Goal: Information Seeking & Learning: Learn about a topic

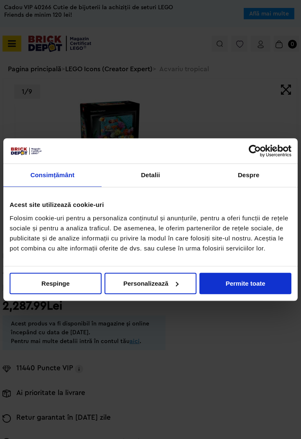
click at [240, 293] on button "Permite toate" at bounding box center [246, 282] width 92 height 21
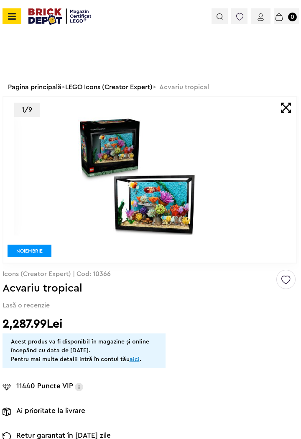
scroll to position [48, 0]
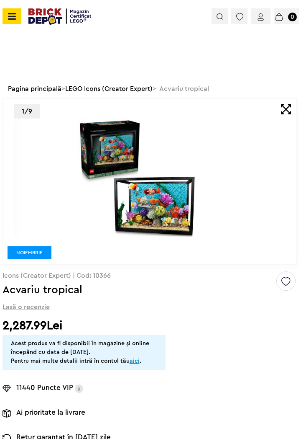
click at [182, 216] on img at bounding box center [137, 177] width 247 height 118
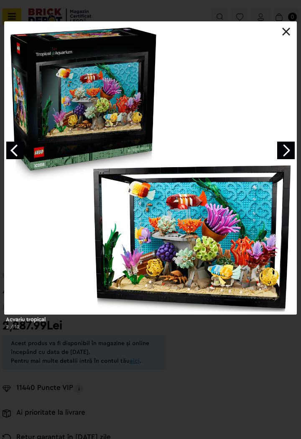
click at [288, 152] on link "Next image" at bounding box center [286, 150] width 18 height 18
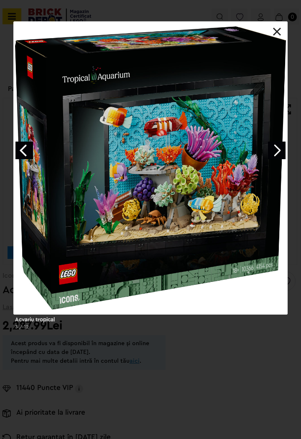
click at [275, 153] on link "Next image" at bounding box center [277, 150] width 18 height 18
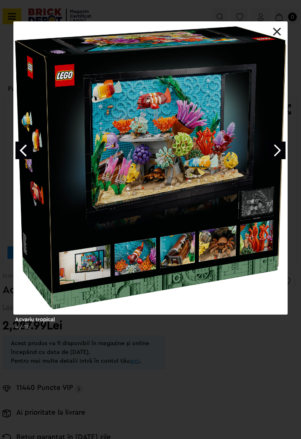
click at [274, 149] on link "Next image" at bounding box center [277, 150] width 18 height 18
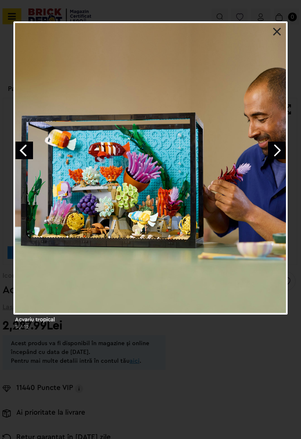
click at [277, 151] on link "Next image" at bounding box center [277, 150] width 18 height 18
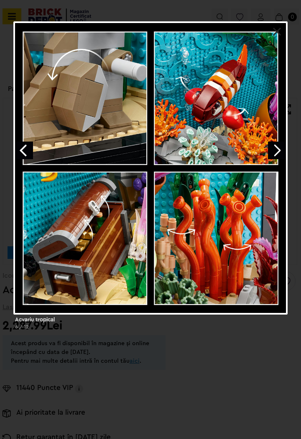
click at [280, 147] on link "Next image" at bounding box center [277, 150] width 18 height 18
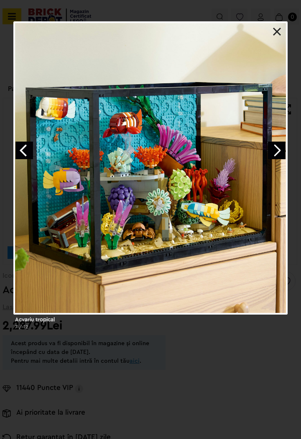
click at [279, 152] on link "Next image" at bounding box center [277, 150] width 18 height 18
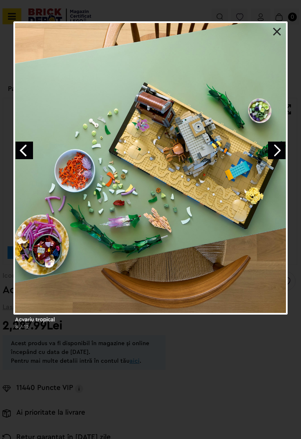
click at [275, 155] on link "Next image" at bounding box center [277, 150] width 18 height 18
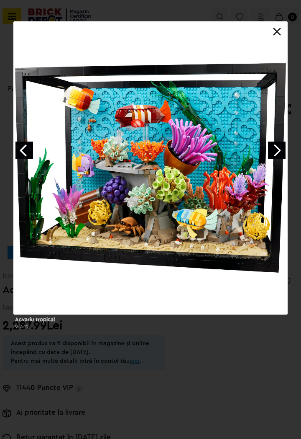
click at [282, 157] on link "Next image" at bounding box center [277, 150] width 18 height 18
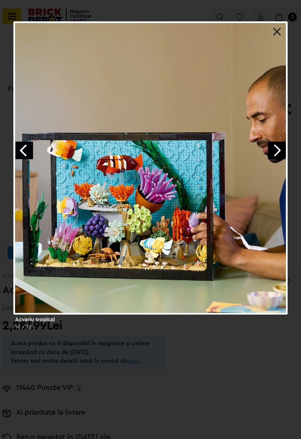
click at [276, 158] on link "Next image" at bounding box center [277, 150] width 18 height 18
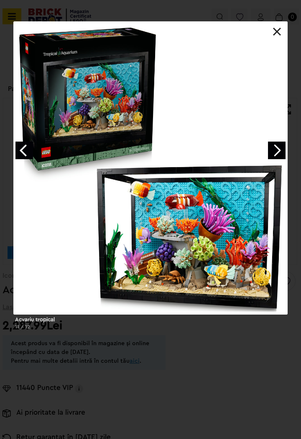
click at [285, 156] on link "Next image" at bounding box center [277, 150] width 18 height 18
click at [284, 158] on link "Next image" at bounding box center [277, 150] width 18 height 18
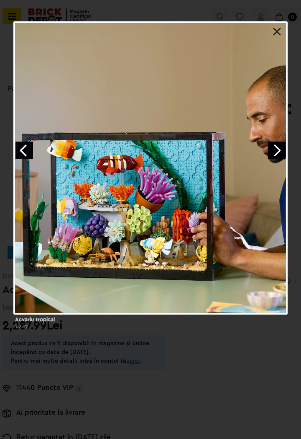
click at [282, 155] on link "Next image" at bounding box center [277, 150] width 18 height 18
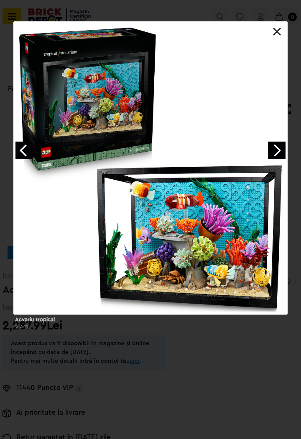
click at [278, 157] on link "Next image" at bounding box center [277, 150] width 18 height 18
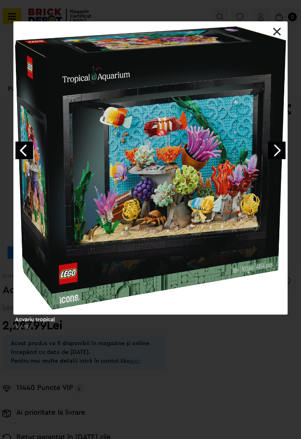
click at [275, 154] on link "Next image" at bounding box center [277, 150] width 18 height 18
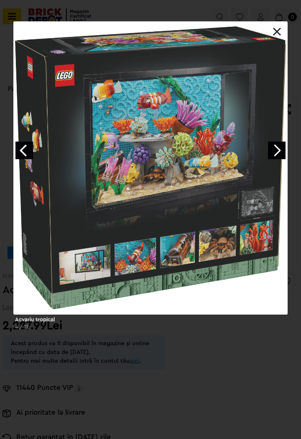
click at [279, 157] on link "Next image" at bounding box center [277, 150] width 18 height 18
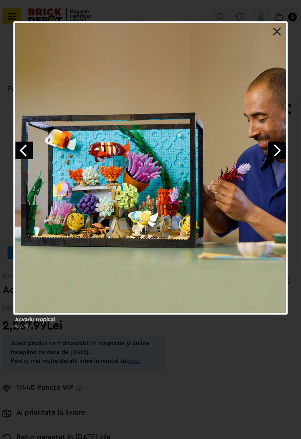
click at [283, 157] on link "Next image" at bounding box center [277, 150] width 18 height 18
